Goal: Transaction & Acquisition: Book appointment/travel/reservation

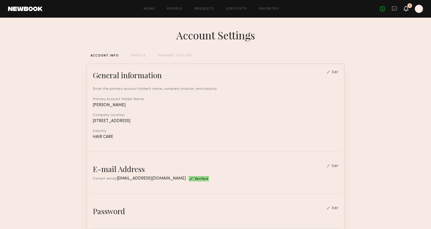
click at [405, 9] on icon at bounding box center [406, 9] width 4 height 4
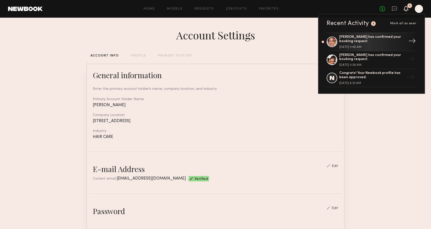
click at [375, 37] on div "Jesi L. has confirmed your booking request." at bounding box center [372, 39] width 66 height 9
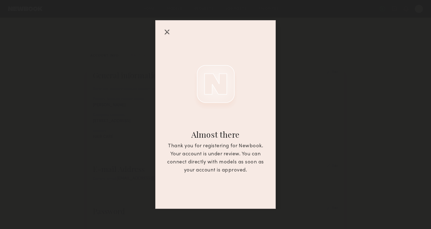
click at [167, 31] on div at bounding box center [167, 32] width 8 height 8
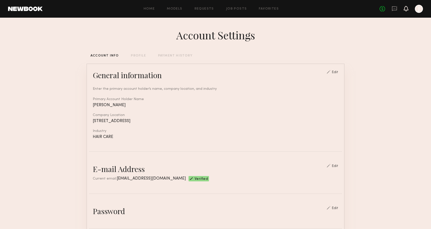
click at [407, 9] on icon at bounding box center [406, 9] width 4 height 4
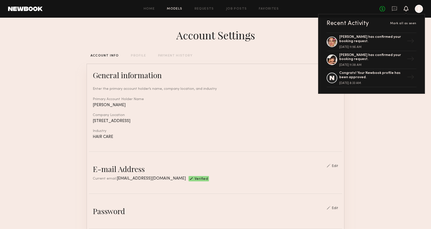
click at [171, 10] on link "Models" at bounding box center [174, 8] width 15 height 3
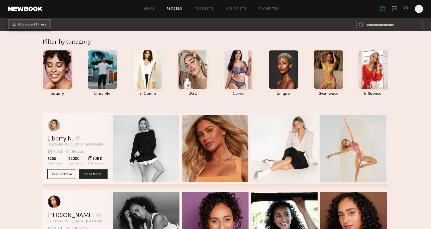
click at [30, 22] on button "Advanced Filters" at bounding box center [29, 24] width 43 height 10
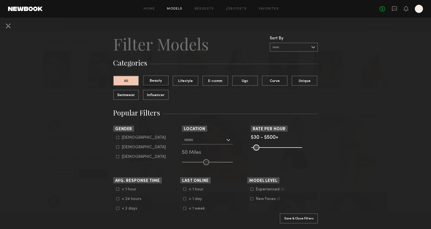
click at [166, 77] on button "Beauty" at bounding box center [156, 80] width 26 height 10
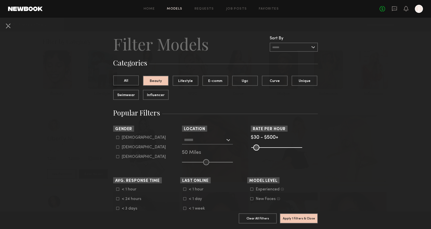
click at [135, 81] on button "All" at bounding box center [126, 80] width 26 height 10
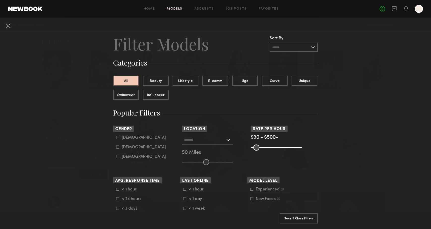
click at [119, 147] on icon at bounding box center [118, 147] width 3 height 3
type input "**"
click at [228, 139] on div at bounding box center [207, 139] width 51 height 9
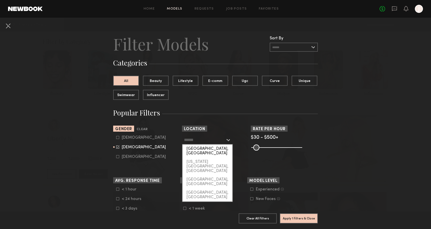
click at [221, 145] on div "[GEOGRAPHIC_DATA], [GEOGRAPHIC_DATA]" at bounding box center [208, 151] width 50 height 13
type input "**********"
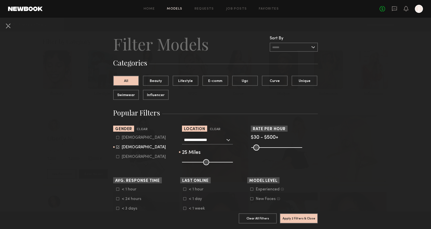
drag, startPoint x: 206, startPoint y: 163, endPoint x: 194, endPoint y: 164, distance: 12.1
click at [194, 164] on input "range" at bounding box center [207, 162] width 51 height 6
drag, startPoint x: 194, startPoint y: 164, endPoint x: 196, endPoint y: 164, distance: 2.9
type input "**"
click at [196, 165] on input "range" at bounding box center [207, 162] width 51 height 6
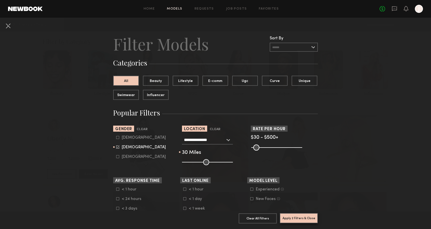
click at [299, 218] on button "Apply 2 Filters & Close" at bounding box center [299, 218] width 38 height 10
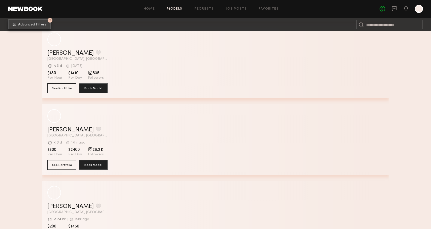
scroll to position [2007, 0]
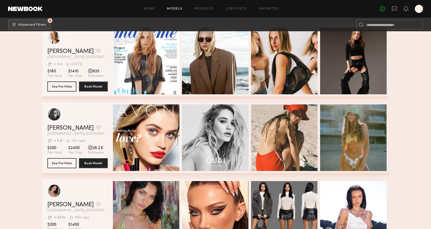
scroll to position [2009, 0]
click at [95, 149] on span "28.2 K" at bounding box center [96, 148] width 16 height 5
click at [71, 163] on button "See Portfolio" at bounding box center [61, 163] width 29 height 10
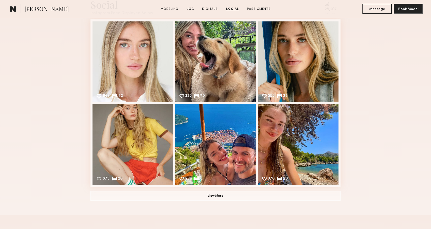
scroll to position [986, 0]
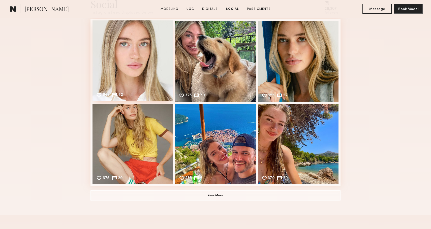
click at [136, 58] on div "663 42 Likes & comments displayed to show model’s engagement" at bounding box center [133, 60] width 81 height 81
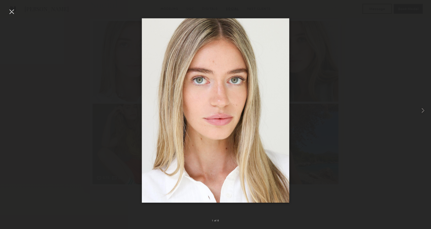
click at [406, 145] on div at bounding box center [215, 110] width 431 height 205
click at [370, 141] on div at bounding box center [215, 110] width 431 height 205
click at [13, 9] on div at bounding box center [12, 12] width 8 height 8
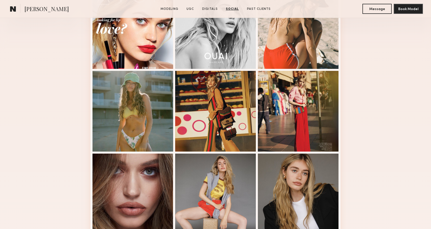
scroll to position [0, 0]
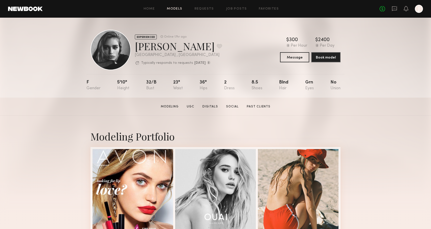
click at [170, 9] on link "Models" at bounding box center [174, 8] width 15 height 3
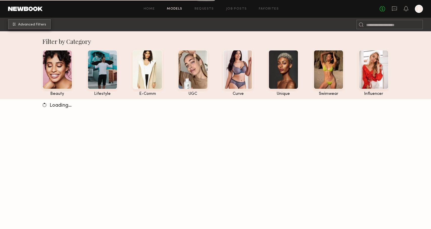
click at [33, 26] on span "Advanced Filters" at bounding box center [32, 25] width 28 height 4
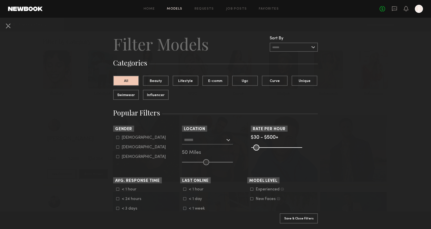
click at [121, 146] on label "[DEMOGRAPHIC_DATA]" at bounding box center [141, 147] width 50 height 3
type input "**"
click at [163, 82] on button "Beauty" at bounding box center [156, 80] width 26 height 10
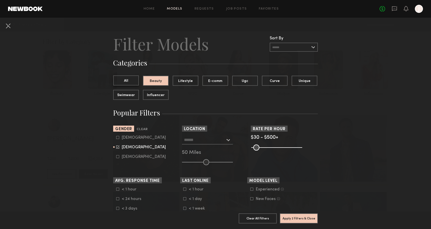
click at [133, 79] on button "All" at bounding box center [126, 80] width 26 height 10
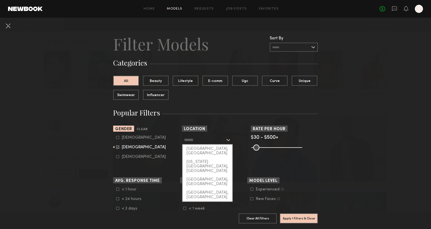
click at [209, 143] on input "text" at bounding box center [204, 139] width 41 height 9
click at [208, 148] on div "[GEOGRAPHIC_DATA], [GEOGRAPHIC_DATA]" at bounding box center [208, 151] width 50 height 13
type input "**********"
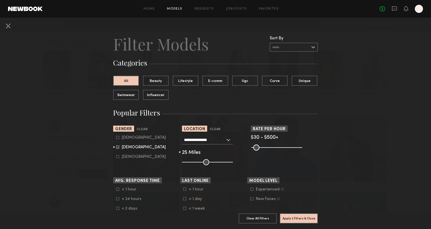
drag, startPoint x: 207, startPoint y: 161, endPoint x: 195, endPoint y: 162, distance: 12.4
click at [195, 162] on input "range" at bounding box center [207, 162] width 51 height 6
type input "**"
click at [193, 162] on input "range" at bounding box center [207, 162] width 51 height 6
click at [120, 187] on common-framework-checkbox "< 1 hour" at bounding box center [148, 189] width 64 height 5
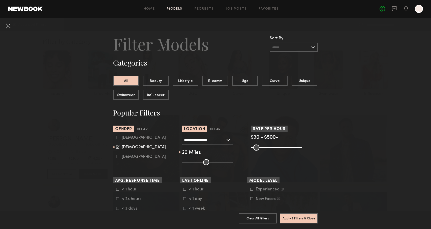
click at [120, 190] on label "< 1 hour" at bounding box center [128, 189] width 25 height 3
click at [311, 219] on button "Apply 3 Filters & Close" at bounding box center [299, 218] width 38 height 10
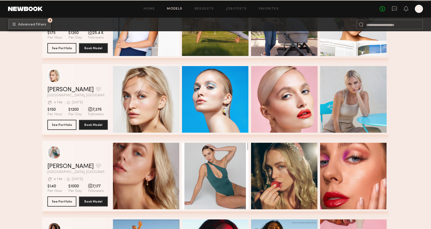
scroll to position [6341, 0]
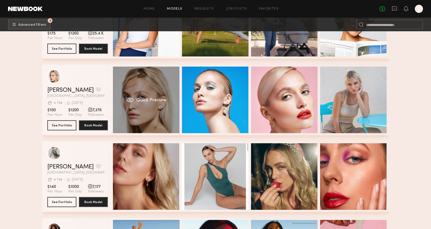
click at [145, 97] on div "Quick Preview" at bounding box center [146, 100] width 67 height 67
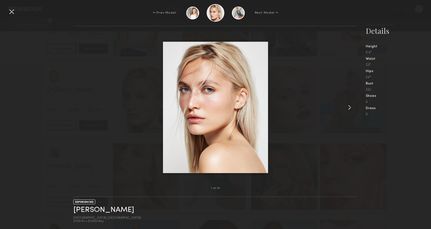
click at [350, 106] on common-icon at bounding box center [350, 107] width 8 height 8
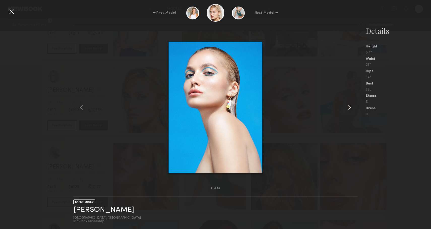
click at [350, 106] on common-icon at bounding box center [350, 107] width 8 height 8
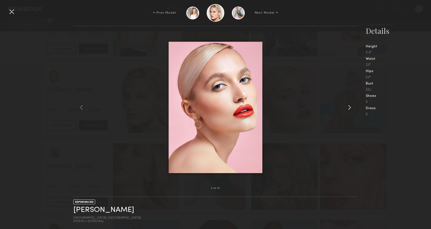
click at [350, 106] on common-icon at bounding box center [350, 107] width 8 height 8
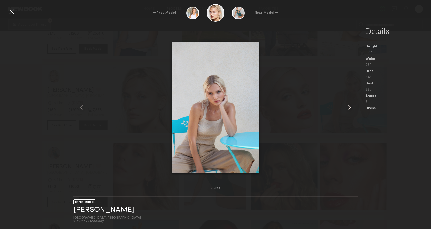
click at [350, 106] on common-icon at bounding box center [350, 107] width 8 height 8
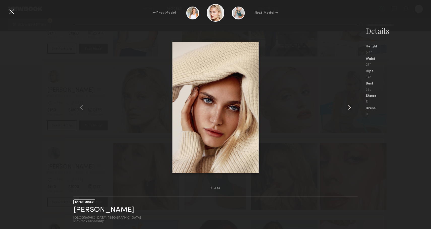
click at [350, 106] on common-icon at bounding box center [350, 107] width 8 height 8
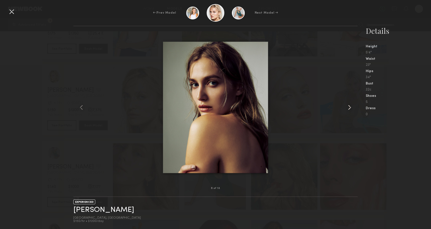
click at [350, 106] on common-icon at bounding box center [350, 107] width 8 height 8
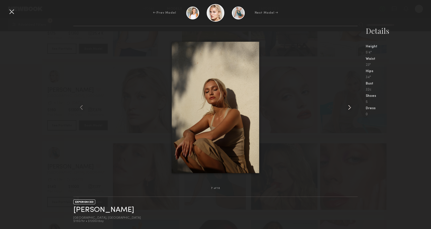
click at [350, 106] on common-icon at bounding box center [350, 107] width 8 height 8
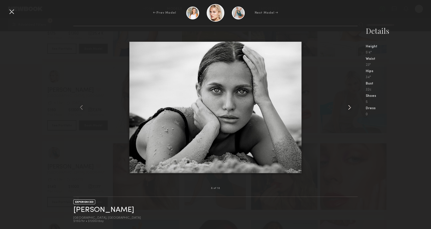
click at [350, 106] on common-icon at bounding box center [350, 107] width 8 height 8
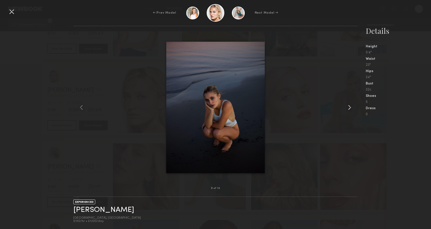
click at [350, 106] on common-icon at bounding box center [350, 107] width 8 height 8
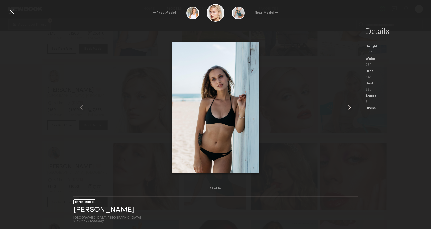
click at [350, 106] on common-icon at bounding box center [350, 107] width 8 height 8
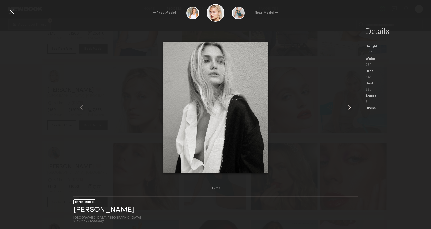
click at [350, 106] on common-icon at bounding box center [350, 107] width 8 height 8
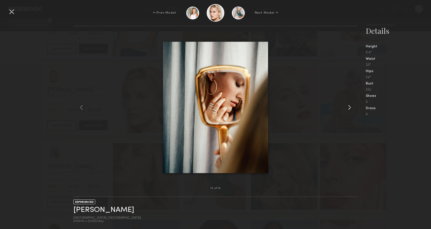
click at [350, 106] on common-icon at bounding box center [350, 107] width 8 height 8
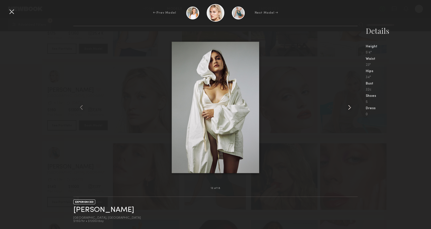
click at [350, 106] on common-icon at bounding box center [350, 107] width 8 height 8
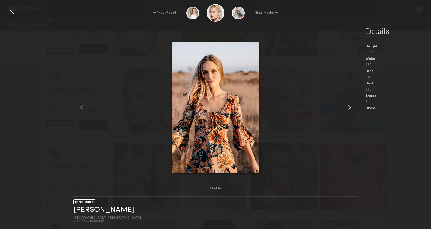
click at [350, 106] on common-icon at bounding box center [350, 107] width 8 height 8
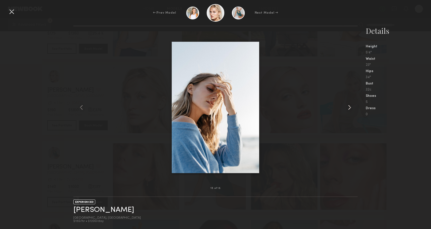
click at [350, 106] on common-icon at bounding box center [350, 107] width 8 height 8
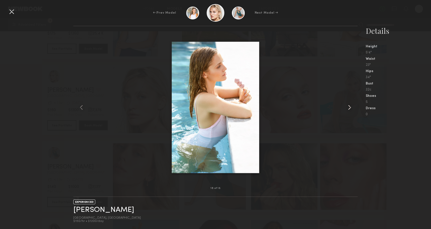
click at [350, 106] on common-icon at bounding box center [350, 107] width 8 height 8
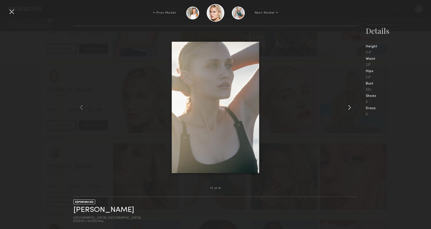
click at [350, 106] on common-icon at bounding box center [350, 107] width 8 height 8
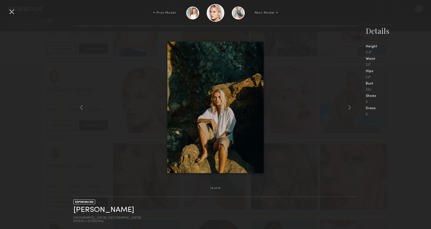
click at [396, 157] on nb-gallery-model-stats "Details Height 5'4" Waist 23" Hips 34" Bust 32c Shoes 5 Dress 0" at bounding box center [394, 127] width 73 height 203
click at [404, 149] on nb-gallery-model-stats "Details Height 5'4" Waist 23" Hips 34" Bust 32c Shoes 5 Dress 0" at bounding box center [394, 127] width 73 height 203
click at [12, 14] on div at bounding box center [12, 12] width 8 height 8
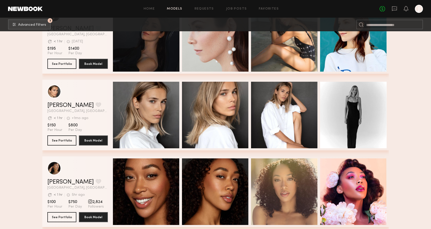
scroll to position [7861, 0]
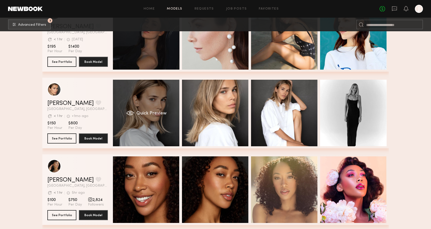
click at [161, 112] on span "Quick Preview" at bounding box center [151, 113] width 30 height 5
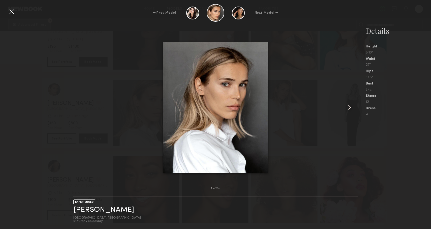
click at [348, 108] on common-icon at bounding box center [350, 107] width 8 height 8
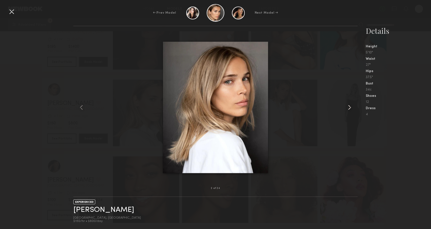
click at [348, 108] on common-icon at bounding box center [350, 107] width 8 height 8
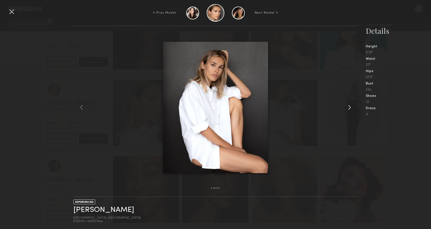
click at [348, 108] on common-icon at bounding box center [350, 107] width 8 height 8
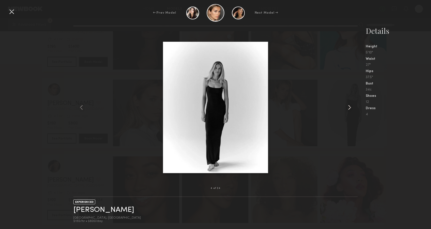
click at [348, 108] on common-icon at bounding box center [350, 107] width 8 height 8
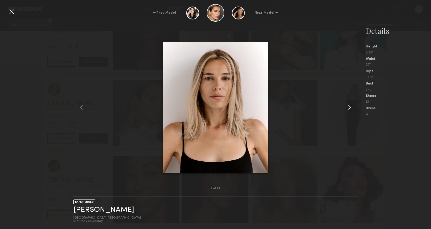
click at [348, 108] on common-icon at bounding box center [350, 107] width 8 height 8
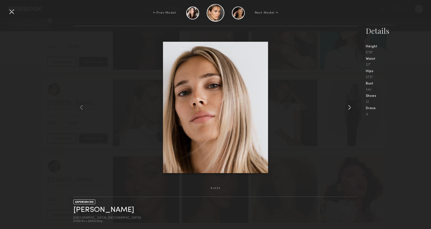
click at [348, 108] on common-icon at bounding box center [350, 107] width 8 height 8
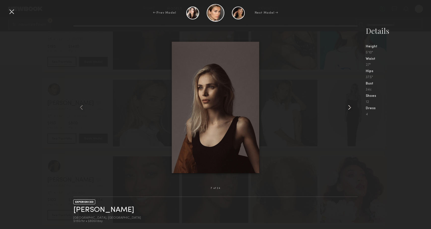
click at [348, 108] on common-icon at bounding box center [350, 107] width 8 height 8
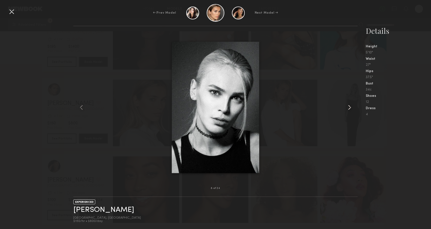
click at [348, 108] on common-icon at bounding box center [350, 107] width 8 height 8
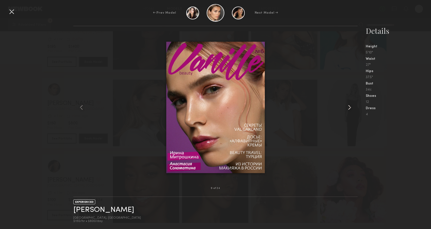
click at [348, 108] on common-icon at bounding box center [350, 107] width 8 height 8
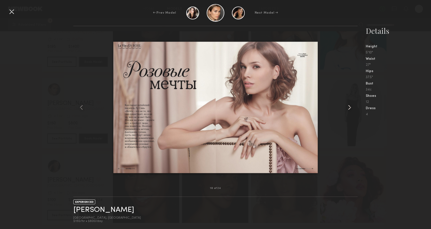
click at [348, 108] on common-icon at bounding box center [350, 107] width 8 height 8
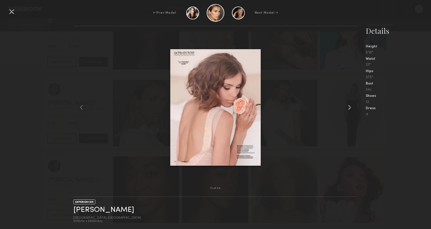
click at [348, 108] on common-icon at bounding box center [350, 107] width 8 height 8
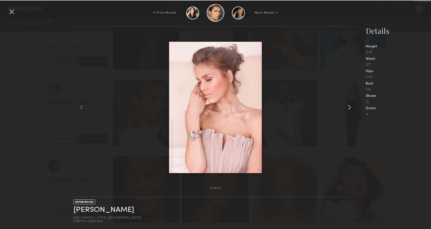
click at [348, 108] on common-icon at bounding box center [350, 107] width 8 height 8
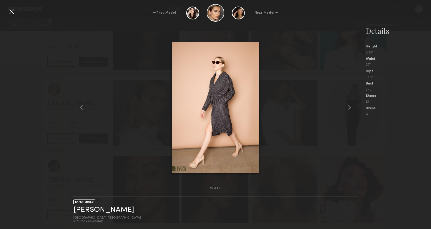
click at [405, 115] on div "4" at bounding box center [398, 115] width 65 height 4
click at [16, 13] on div "← Prev Model Next Model →" at bounding box center [215, 13] width 431 height 18
click at [14, 13] on div at bounding box center [12, 12] width 8 height 8
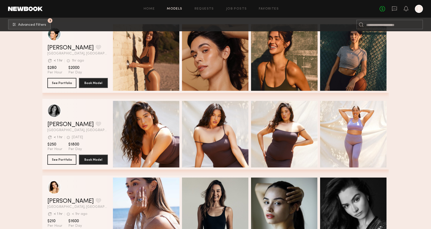
scroll to position [1657, 0]
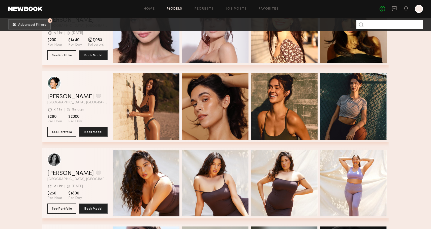
click at [380, 24] on input at bounding box center [390, 25] width 67 height 10
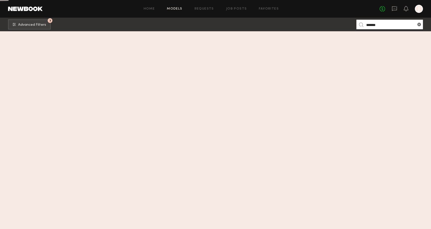
scroll to position [0, 0]
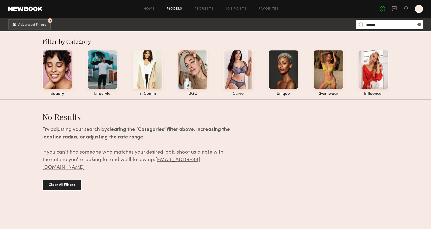
click at [380, 24] on input "*******" at bounding box center [390, 25] width 67 height 10
type input "*****"
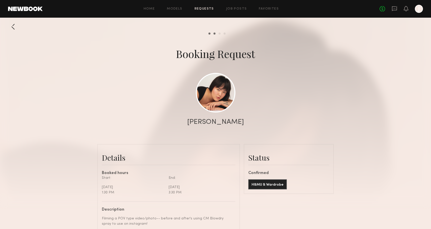
scroll to position [0, 0]
click at [221, 35] on div at bounding box center [215, 101] width 431 height 202
click at [220, 33] on div "Review hours worked" at bounding box center [220, 34] width 2 height 2
click at [224, 33] on div "Pay model" at bounding box center [225, 34] width 2 height 2
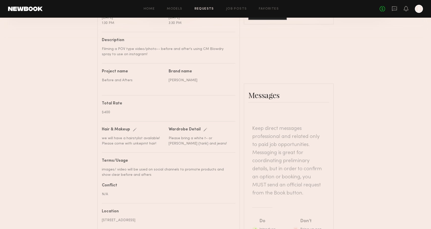
scroll to position [70, 0]
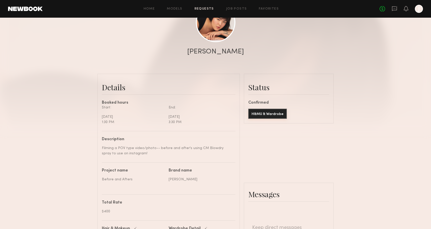
click at [266, 117] on button "H&MU & Wardrobe" at bounding box center [267, 114] width 39 height 10
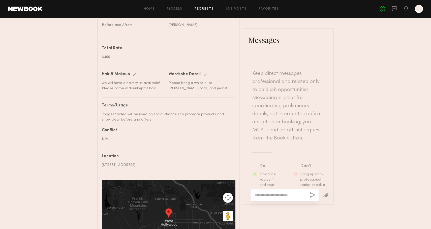
scroll to position [211, 0]
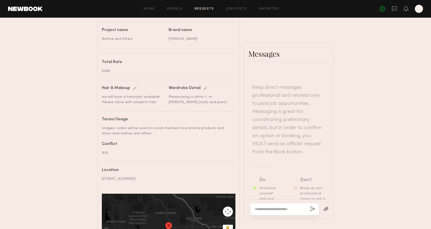
click at [276, 210] on textarea at bounding box center [280, 209] width 51 height 5
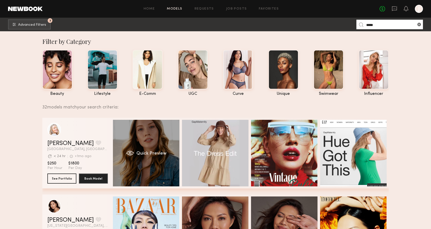
type input "*****"
click at [156, 154] on span "Quick Preview" at bounding box center [151, 153] width 30 height 5
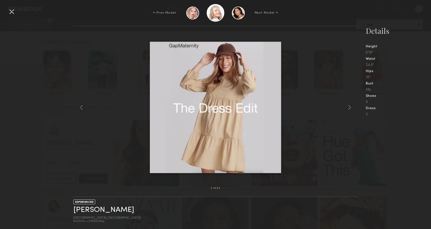
click at [99, 164] on div at bounding box center [215, 107] width 285 height 146
click at [12, 14] on div at bounding box center [12, 12] width 8 height 8
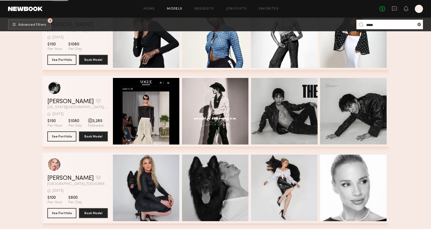
scroll to position [808, 0]
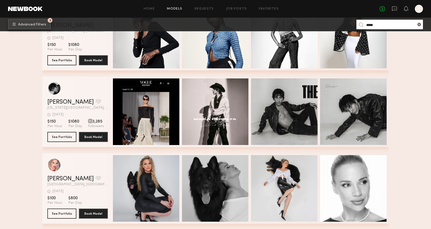
click at [37, 24] on span "Advanced Filters" at bounding box center [32, 25] width 28 height 4
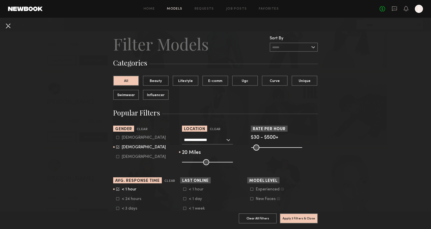
click at [7, 27] on button at bounding box center [8, 26] width 8 height 8
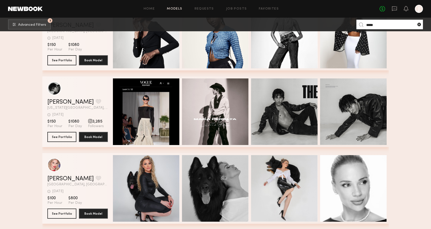
click at [420, 24] on common-icon at bounding box center [419, 24] width 5 height 5
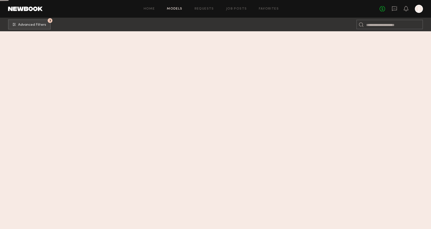
scroll to position [0, 0]
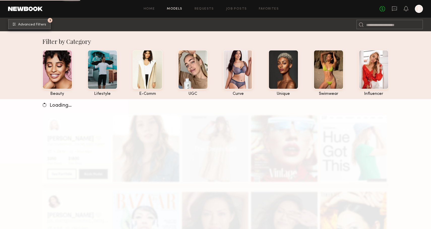
click at [34, 23] on span "Advanced Filters" at bounding box center [32, 25] width 28 height 4
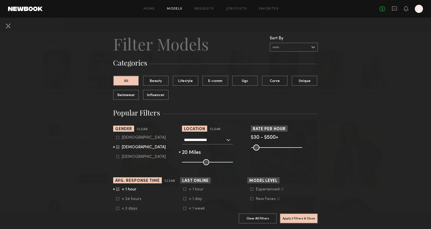
click at [119, 137] on icon at bounding box center [118, 137] width 3 height 3
type input "**"
click at [115, 145] on div "[DEMOGRAPHIC_DATA] [DEMOGRAPHIC_DATA] [DEMOGRAPHIC_DATA]" at bounding box center [146, 147] width 67 height 24
click at [118, 148] on icon at bounding box center [118, 146] width 3 height 3
type input "*"
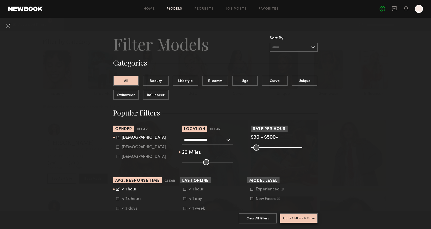
click at [302, 219] on button "Apply 3 Filters & Close" at bounding box center [299, 218] width 38 height 10
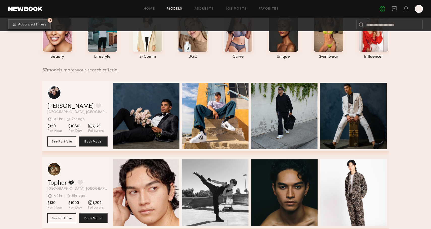
scroll to position [57, 0]
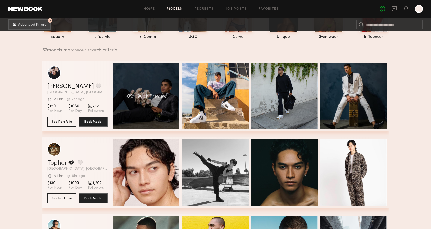
click at [153, 94] on div "Quick Preview" at bounding box center [146, 96] width 67 height 67
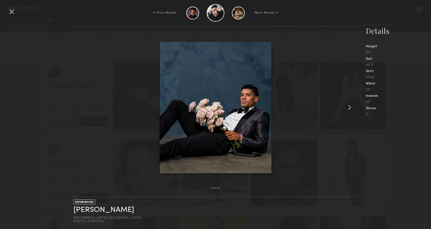
click at [352, 108] on common-icon at bounding box center [350, 107] width 8 height 8
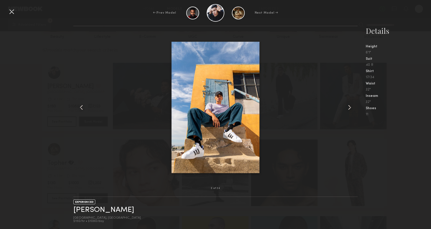
click at [352, 108] on common-icon at bounding box center [350, 107] width 8 height 8
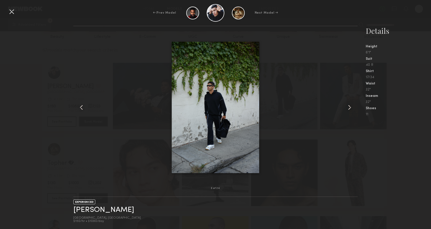
click at [352, 108] on common-icon at bounding box center [350, 107] width 8 height 8
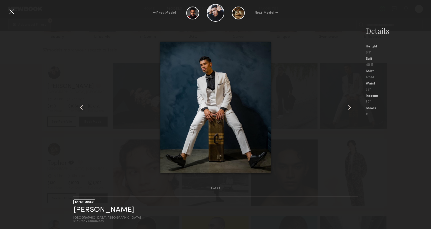
click at [352, 108] on common-icon at bounding box center [350, 107] width 8 height 8
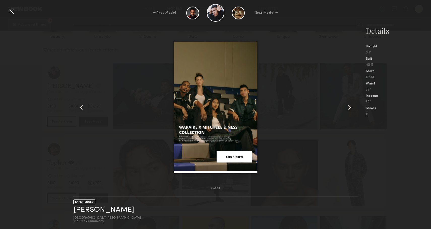
click at [352, 108] on common-icon at bounding box center [350, 107] width 8 height 8
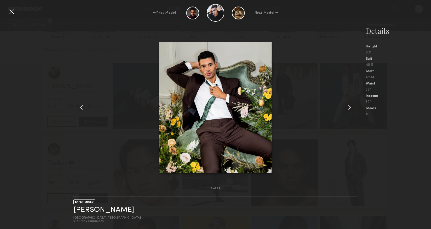
click at [352, 108] on common-icon at bounding box center [350, 107] width 8 height 8
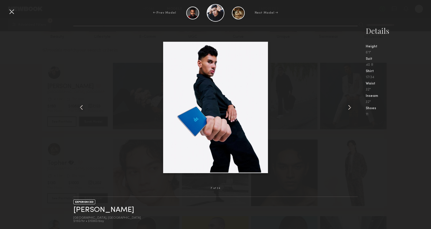
click at [427, 105] on div "Details Height 6'1" Suit 40 R Shirt 17/34 Waist 32" Inseam 32" Shoes 11" at bounding box center [398, 71] width 65 height 91
click at [422, 109] on div "Shoes" at bounding box center [398, 109] width 65 height 4
click at [355, 105] on div at bounding box center [352, 107] width 11 height 146
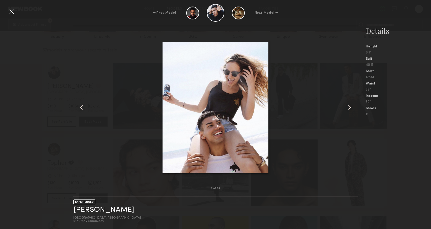
click at [13, 14] on div at bounding box center [12, 12] width 8 height 8
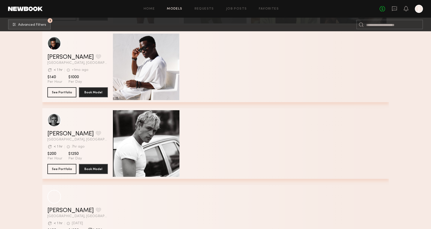
scroll to position [2004, 0]
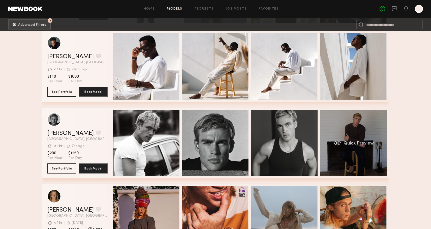
click at [364, 130] on div "Quick Preview" at bounding box center [353, 143] width 67 height 67
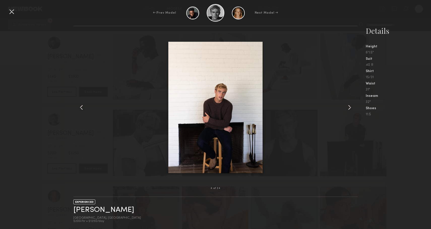
click at [347, 105] on common-icon at bounding box center [350, 107] width 8 height 8
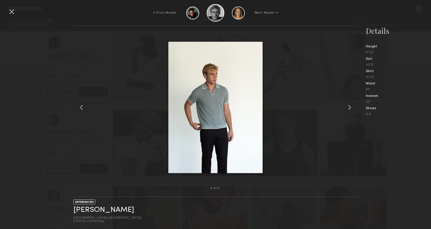
click at [347, 105] on common-icon at bounding box center [350, 107] width 8 height 8
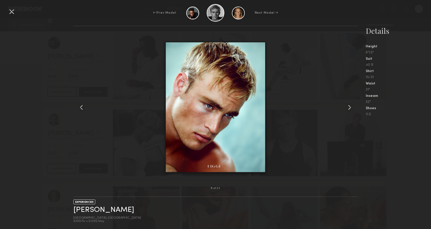
click at [347, 105] on common-icon at bounding box center [350, 107] width 8 height 8
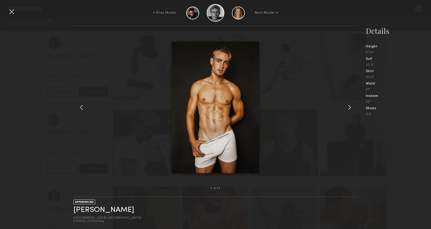
click at [347, 105] on common-icon at bounding box center [350, 107] width 8 height 8
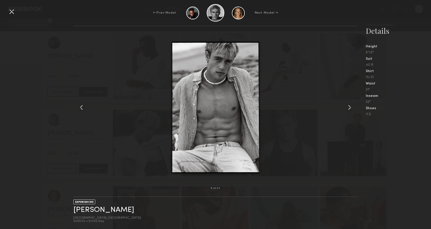
click at [347, 105] on common-icon at bounding box center [350, 107] width 8 height 8
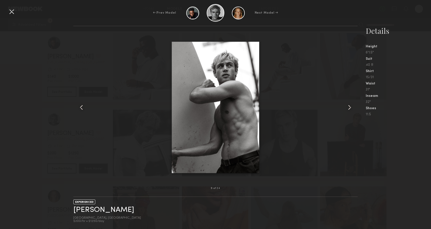
click at [347, 105] on common-icon at bounding box center [350, 107] width 8 height 8
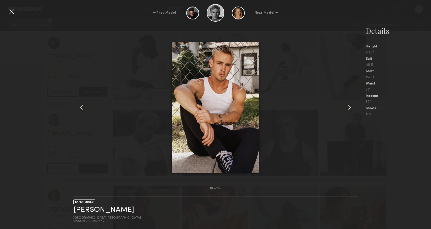
click at [347, 105] on common-icon at bounding box center [350, 107] width 8 height 8
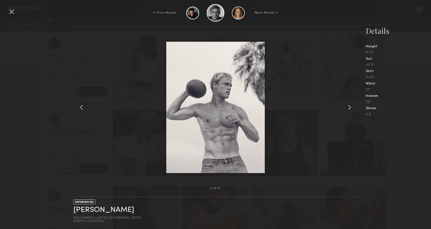
click at [347, 105] on common-icon at bounding box center [350, 107] width 8 height 8
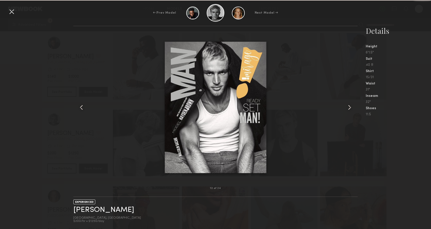
click at [347, 105] on common-icon at bounding box center [350, 107] width 8 height 8
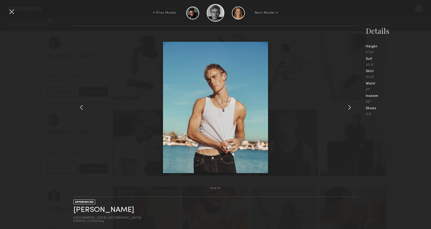
click at [347, 105] on common-icon at bounding box center [350, 107] width 8 height 8
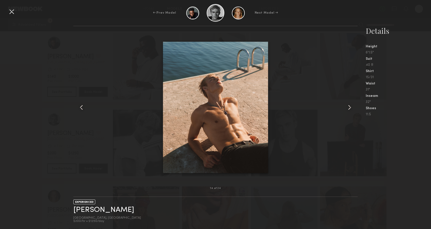
click at [347, 105] on common-icon at bounding box center [350, 107] width 8 height 8
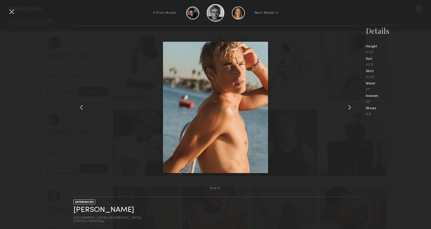
click at [347, 105] on common-icon at bounding box center [350, 107] width 8 height 8
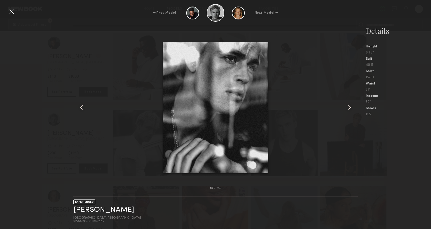
click at [347, 105] on common-icon at bounding box center [350, 107] width 8 height 8
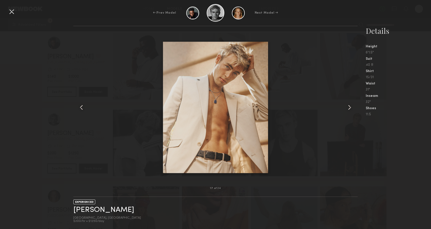
click at [347, 105] on common-icon at bounding box center [350, 107] width 8 height 8
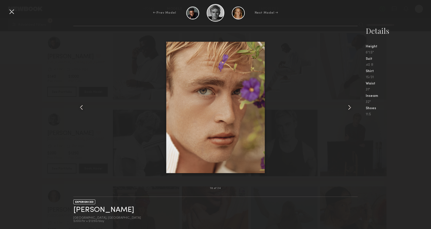
click at [347, 105] on common-icon at bounding box center [350, 107] width 8 height 8
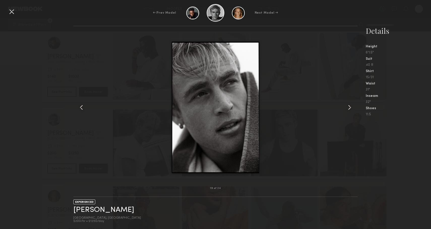
click at [347, 105] on common-icon at bounding box center [350, 107] width 8 height 8
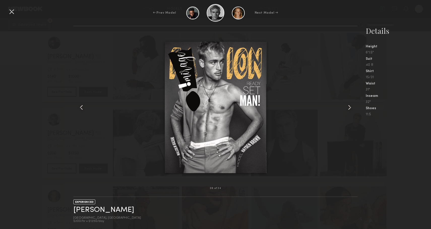
click at [347, 105] on common-icon at bounding box center [350, 107] width 8 height 8
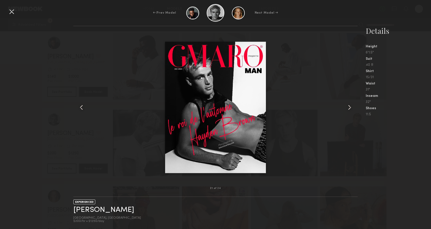
click at [347, 105] on common-icon at bounding box center [350, 107] width 8 height 8
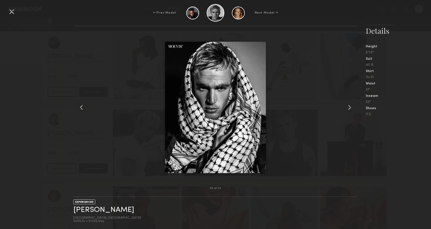
click at [347, 105] on common-icon at bounding box center [350, 107] width 8 height 8
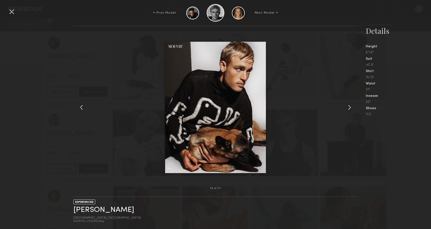
click at [347, 105] on common-icon at bounding box center [350, 107] width 8 height 8
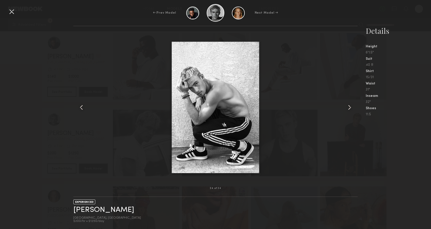
click at [347, 105] on common-icon at bounding box center [350, 107] width 8 height 8
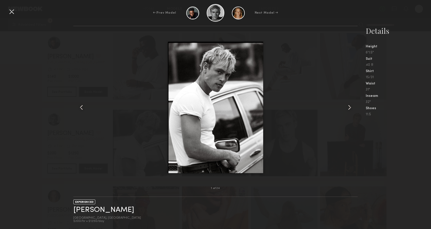
click at [392, 166] on nb-gallery-model-stats "Details Height 6'1.5" Suit 40 R Shirt 15/31 Waist 31" Inseam 32" Shoes 11.5" at bounding box center [394, 127] width 73 height 203
click at [400, 166] on nb-gallery-model-stats "Details Height 6'1.5" Suit 40 R Shirt 15/31 Waist 31" Inseam 32" Shoes 11.5" at bounding box center [394, 127] width 73 height 203
click at [13, 14] on div at bounding box center [12, 12] width 8 height 8
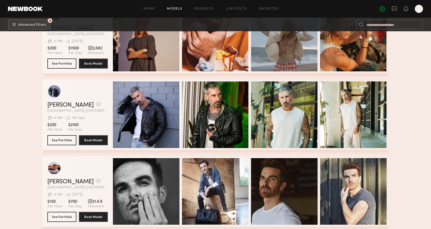
scroll to position [2194, 0]
